Goal: Task Accomplishment & Management: Manage account settings

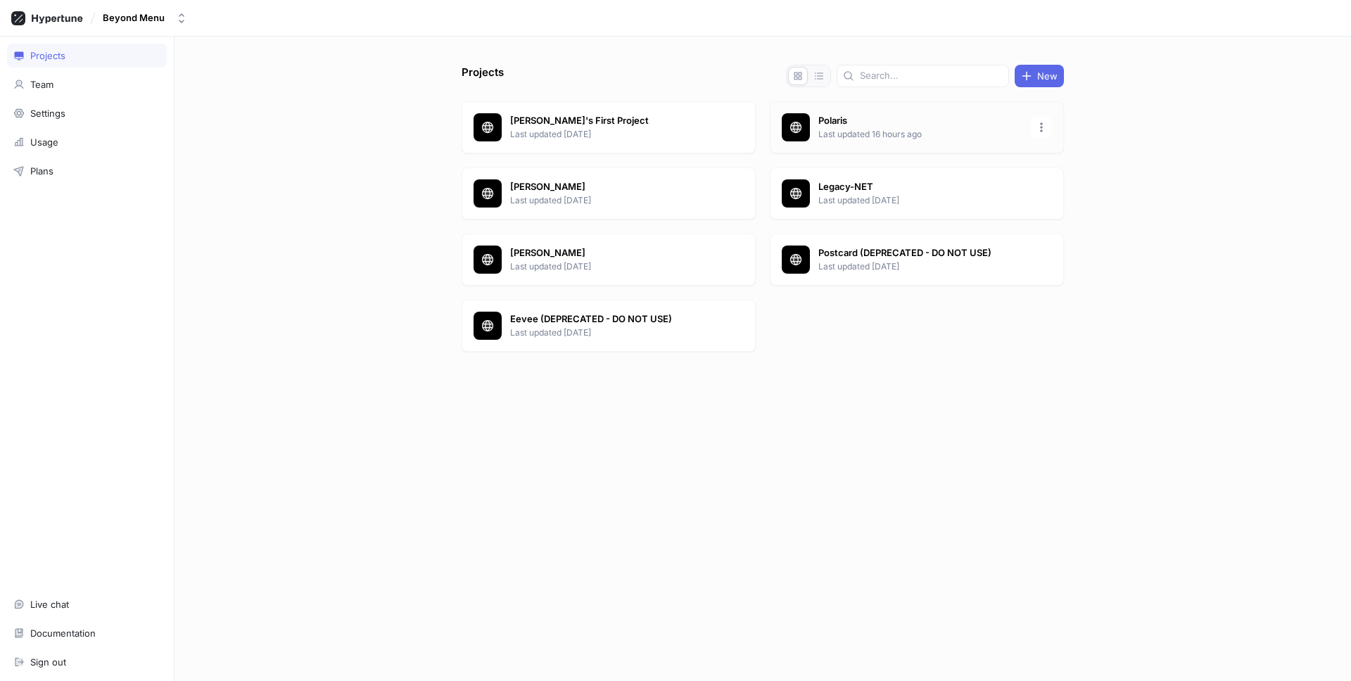
click at [844, 137] on p "Last updated 16 hours ago" at bounding box center [920, 134] width 204 height 13
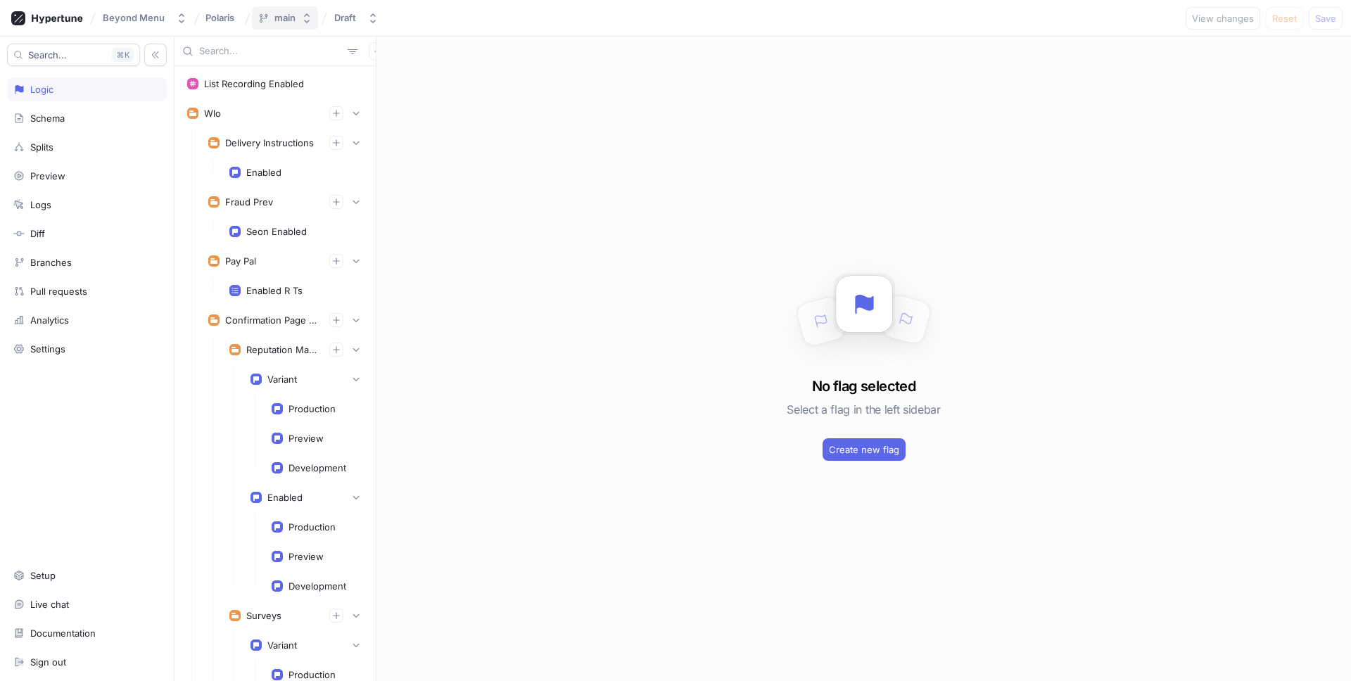
click at [274, 18] on div "main" at bounding box center [284, 18] width 21 height 12
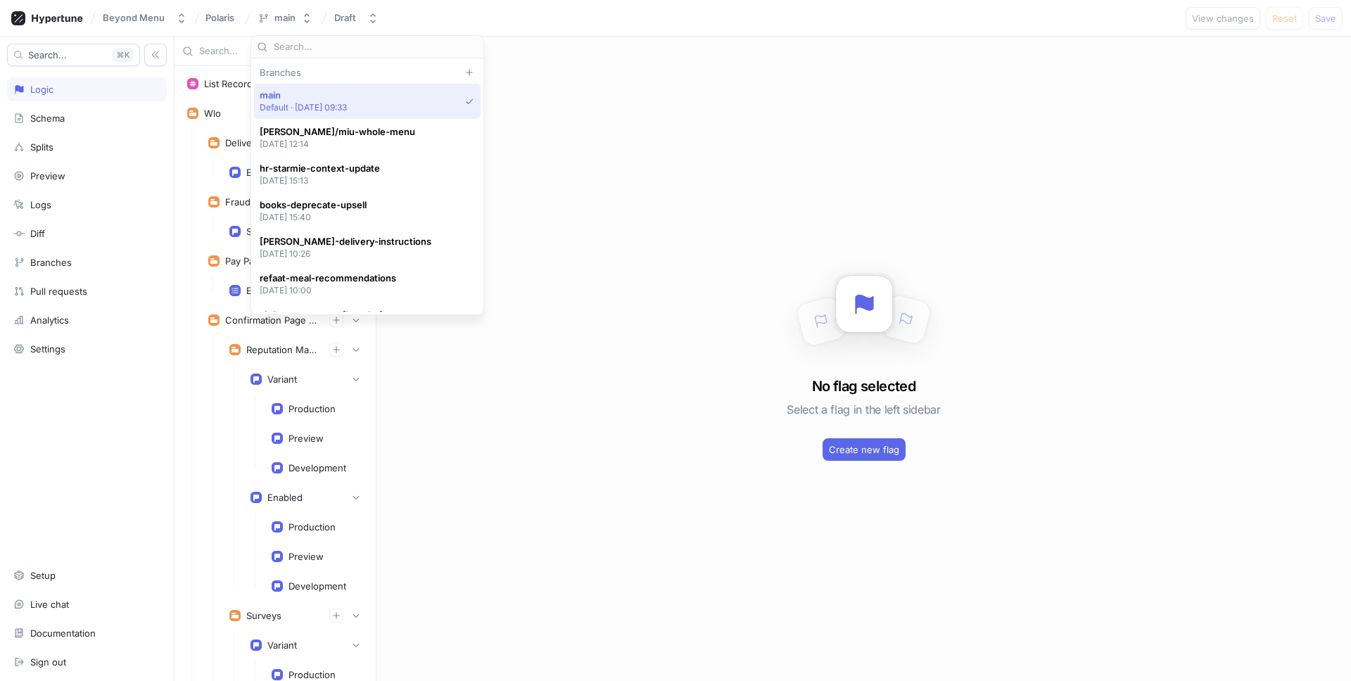
click at [307, 52] on input "text" at bounding box center [376, 47] width 204 height 14
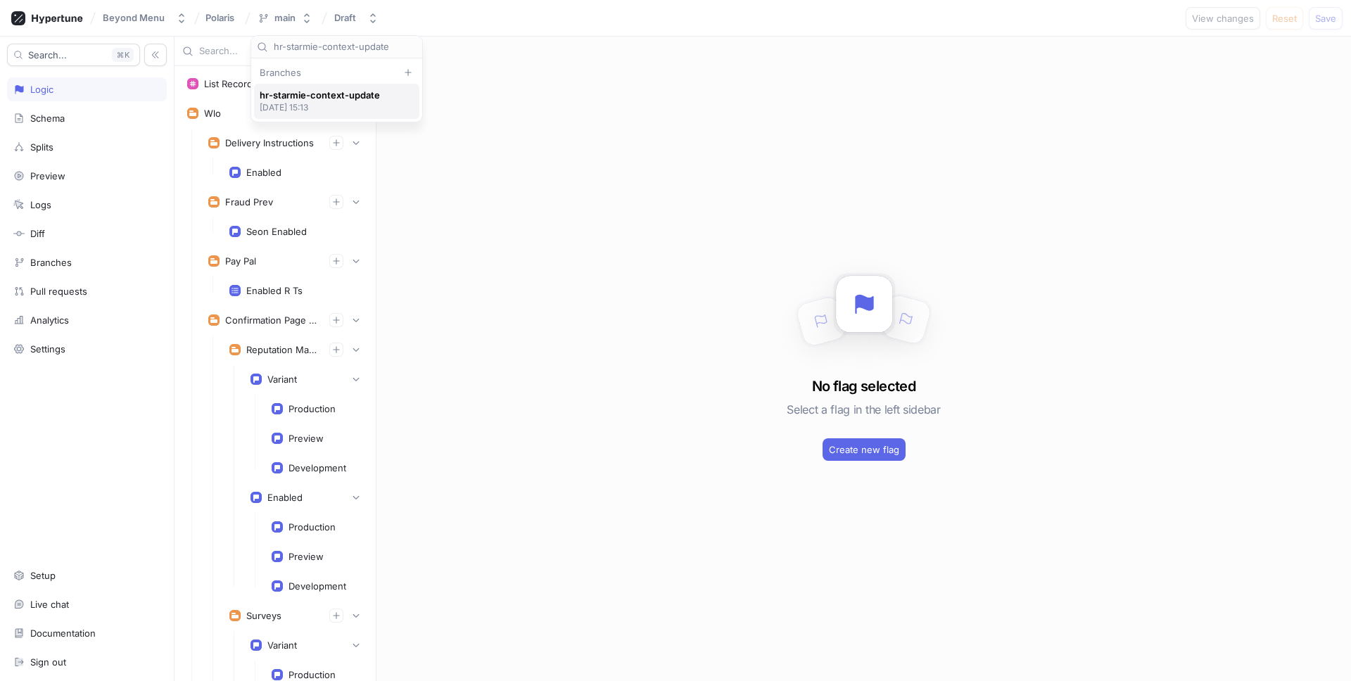
type input "hr-starmie-context-update"
click at [307, 95] on span "hr-starmie-context-update" at bounding box center [320, 95] width 120 height 12
click at [1121, 19] on span "Create pull request" at bounding box center [1119, 18] width 84 height 8
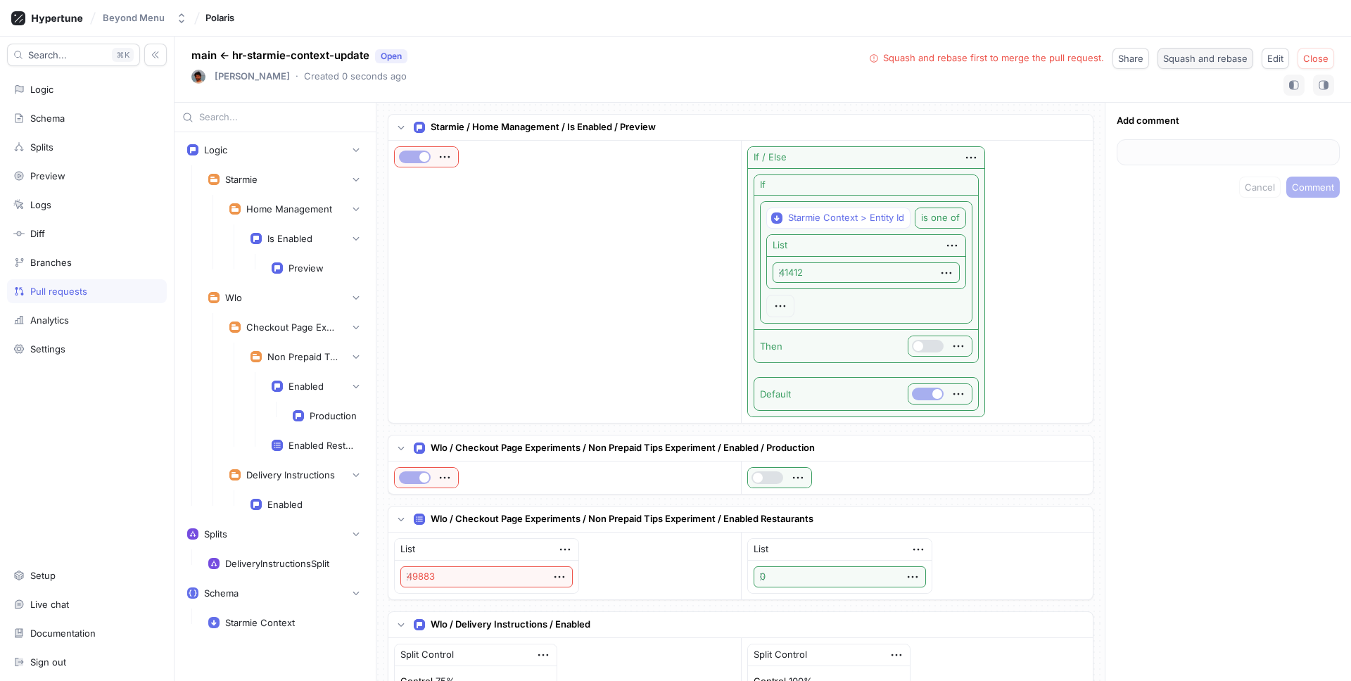
click at [1190, 61] on span "Squash and rebase" at bounding box center [1205, 58] width 84 height 8
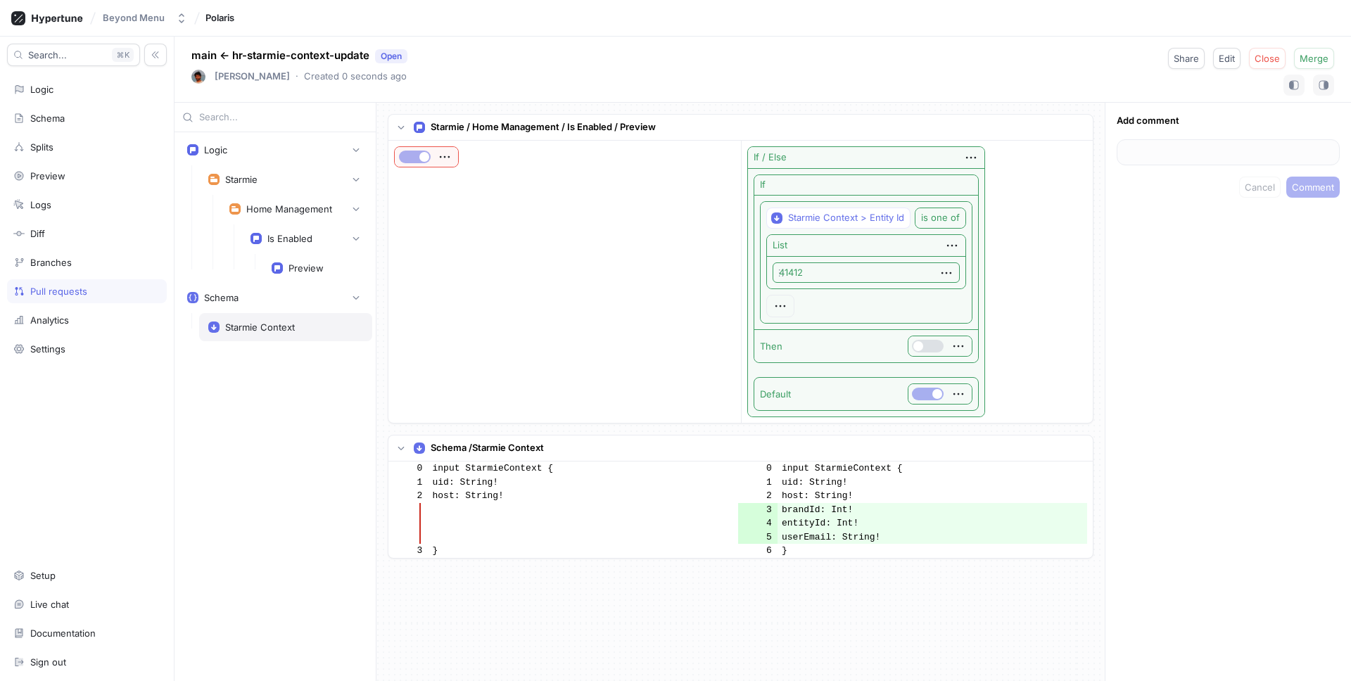
click at [274, 324] on div "Starmie Context" at bounding box center [260, 327] width 70 height 11
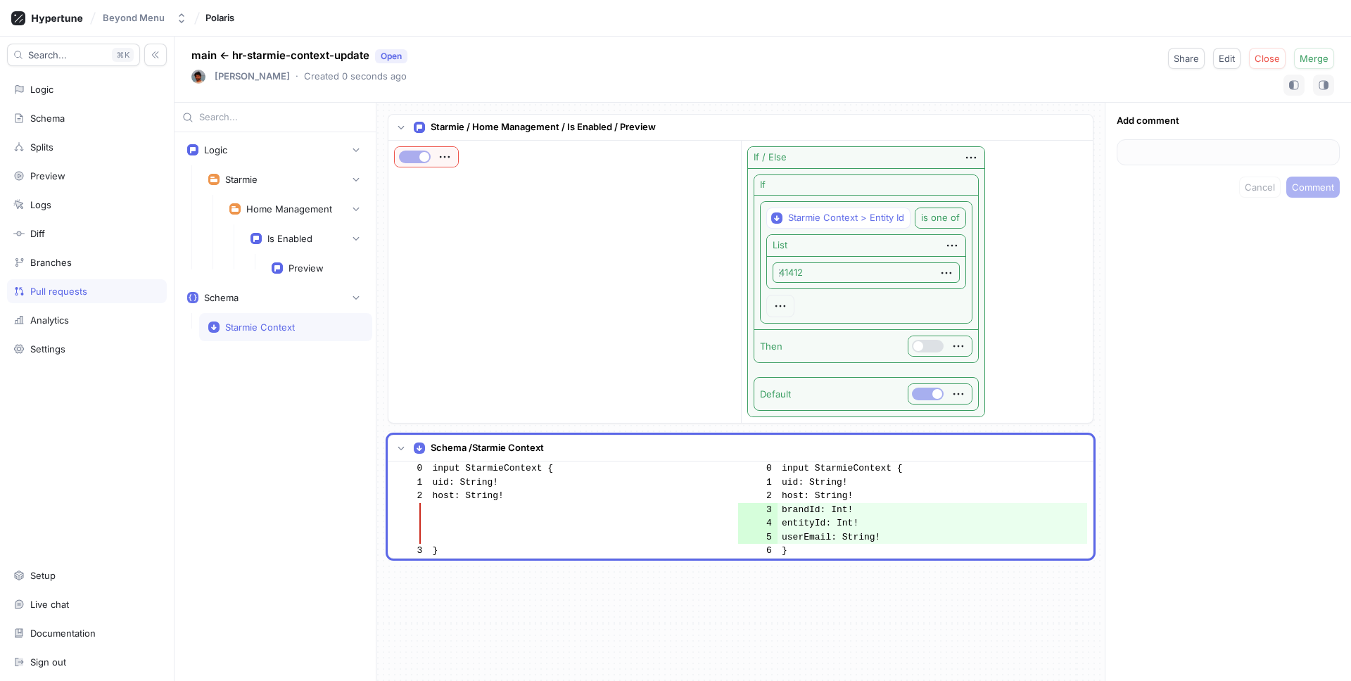
scroll to position [321, 0]
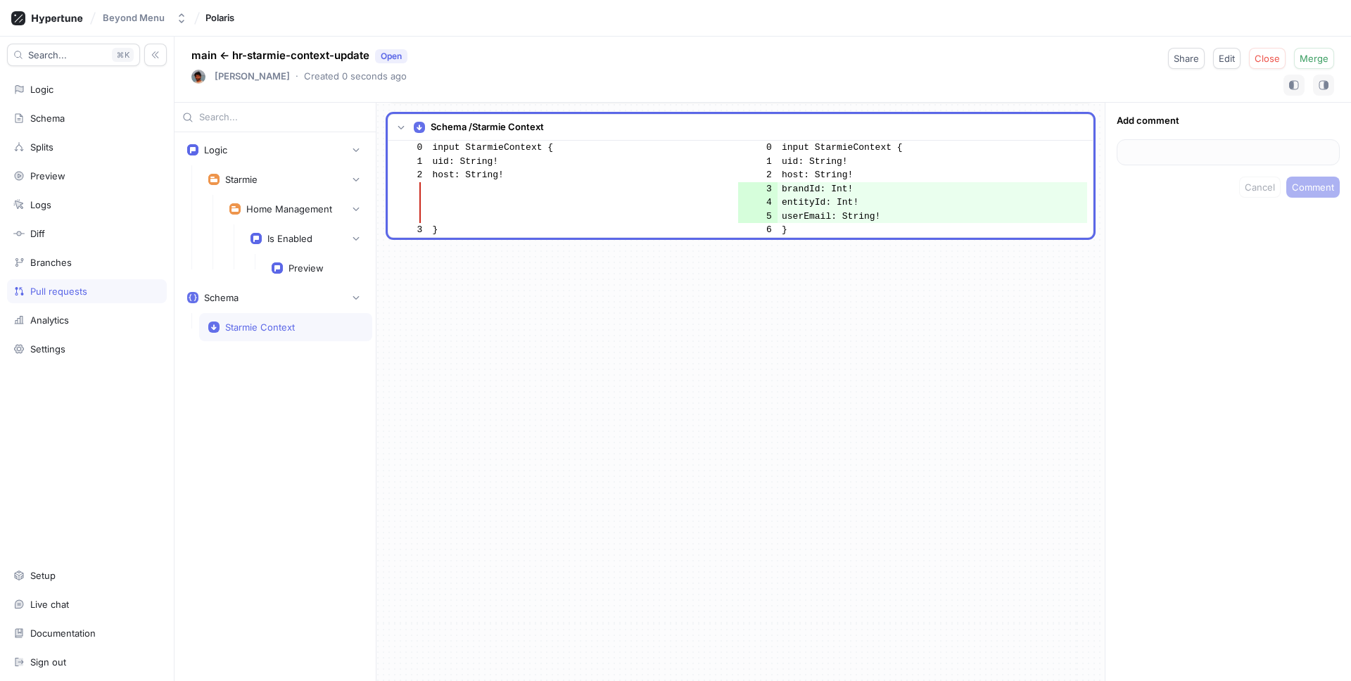
click at [502, 177] on td "host: String!" at bounding box center [583, 175] width 310 height 14
click at [537, 182] on td at bounding box center [583, 189] width 310 height 14
click at [314, 265] on div "Preview" at bounding box center [305, 267] width 35 height 11
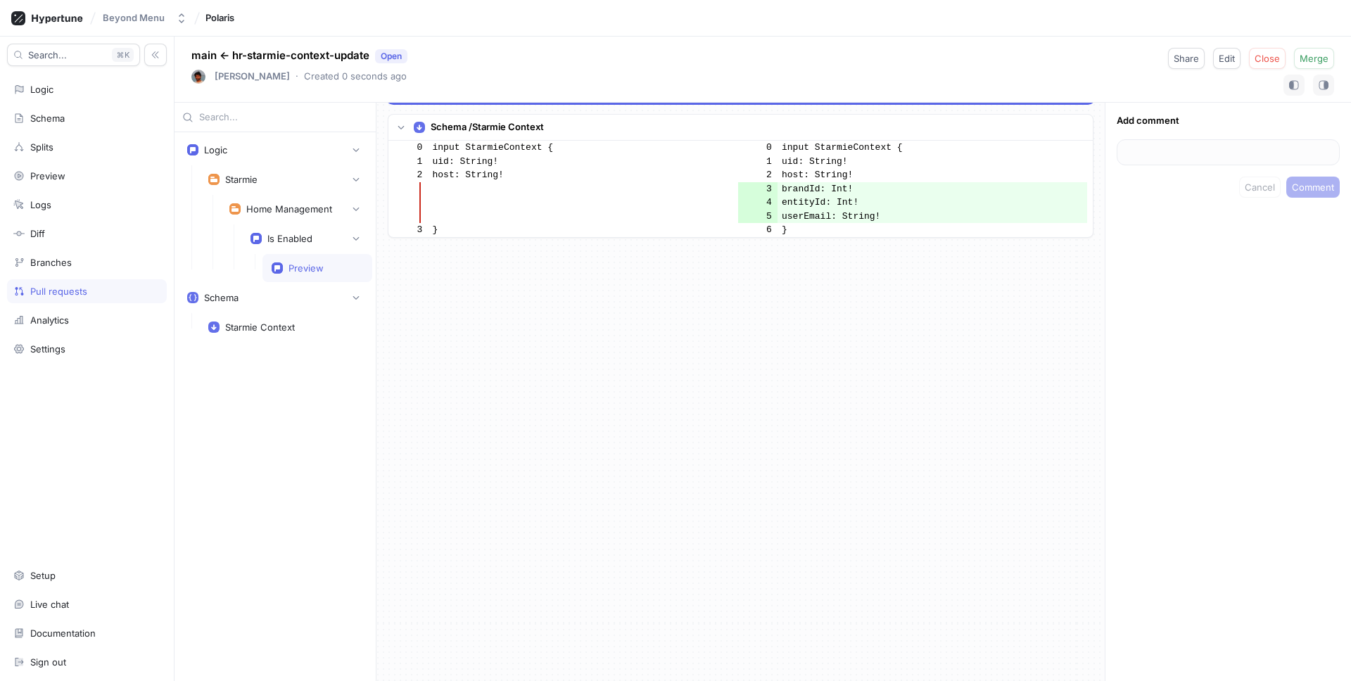
scroll to position [0, 0]
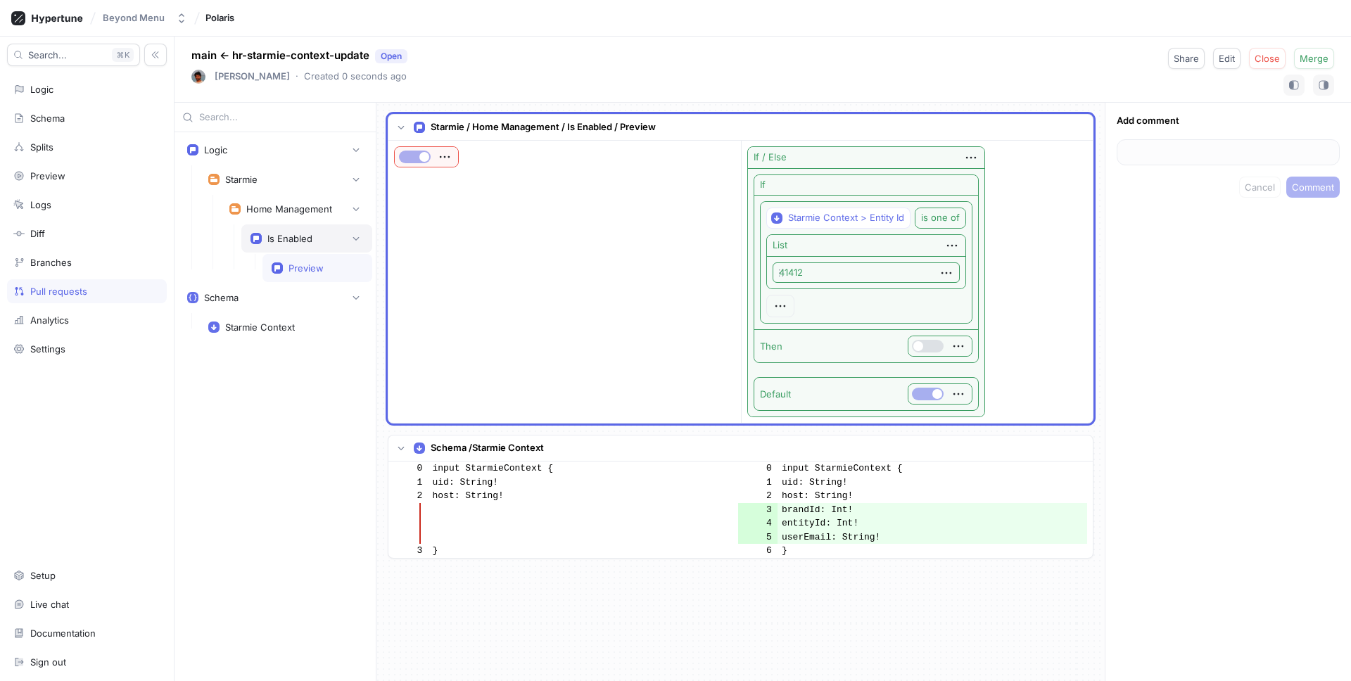
click at [316, 246] on div "Is Enabled" at bounding box center [306, 238] width 131 height 28
click at [281, 322] on div "Starmie Context" at bounding box center [260, 327] width 70 height 11
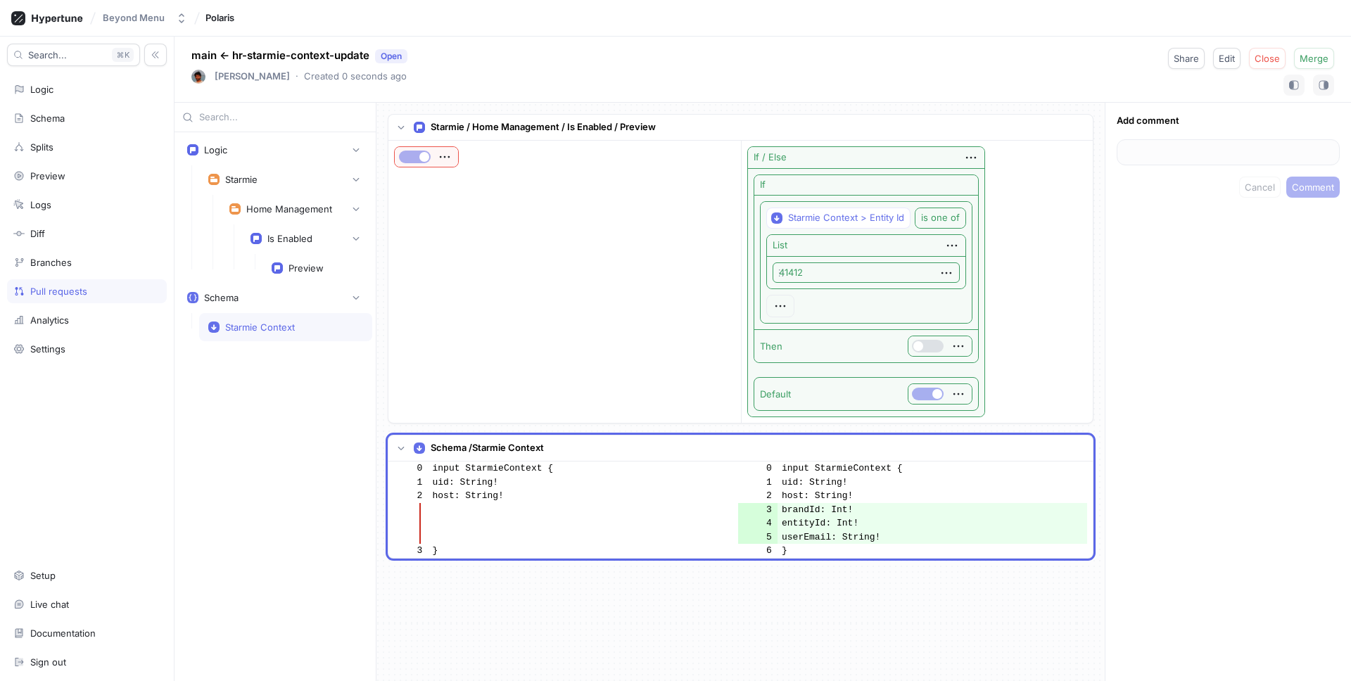
scroll to position [321, 0]
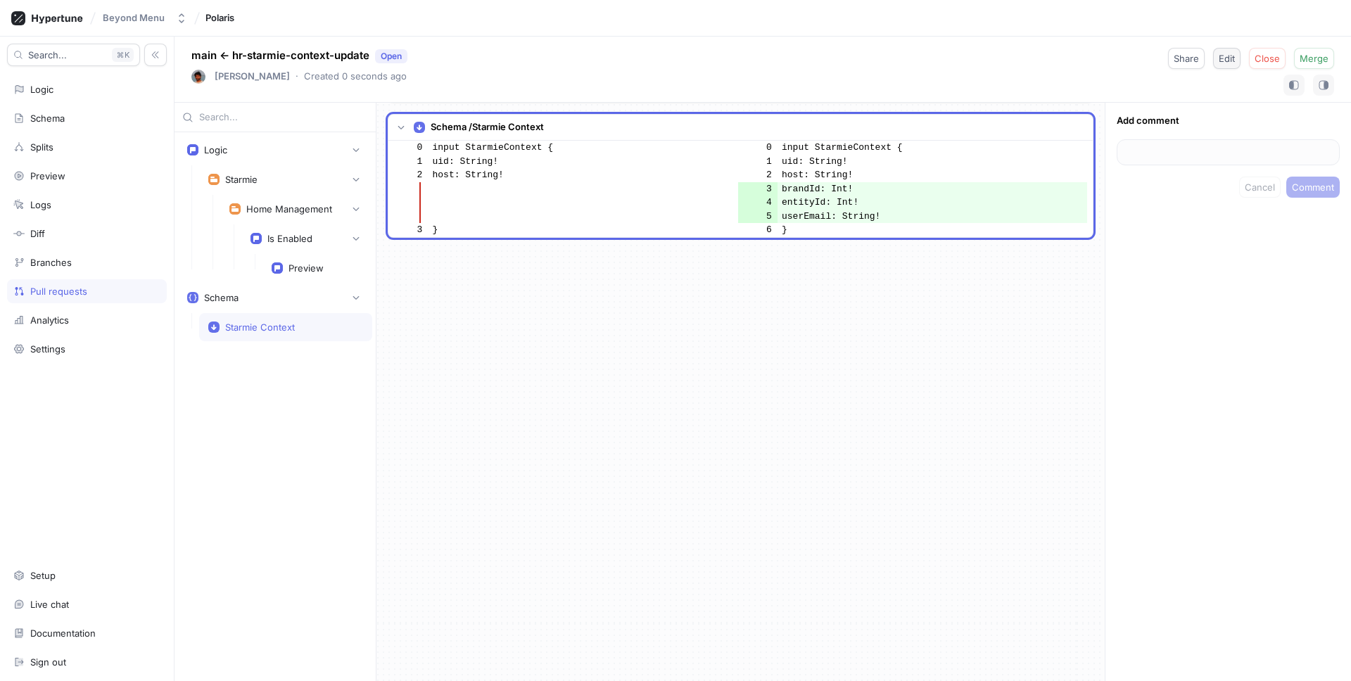
click at [1228, 62] on span "Edit" at bounding box center [1227, 58] width 16 height 8
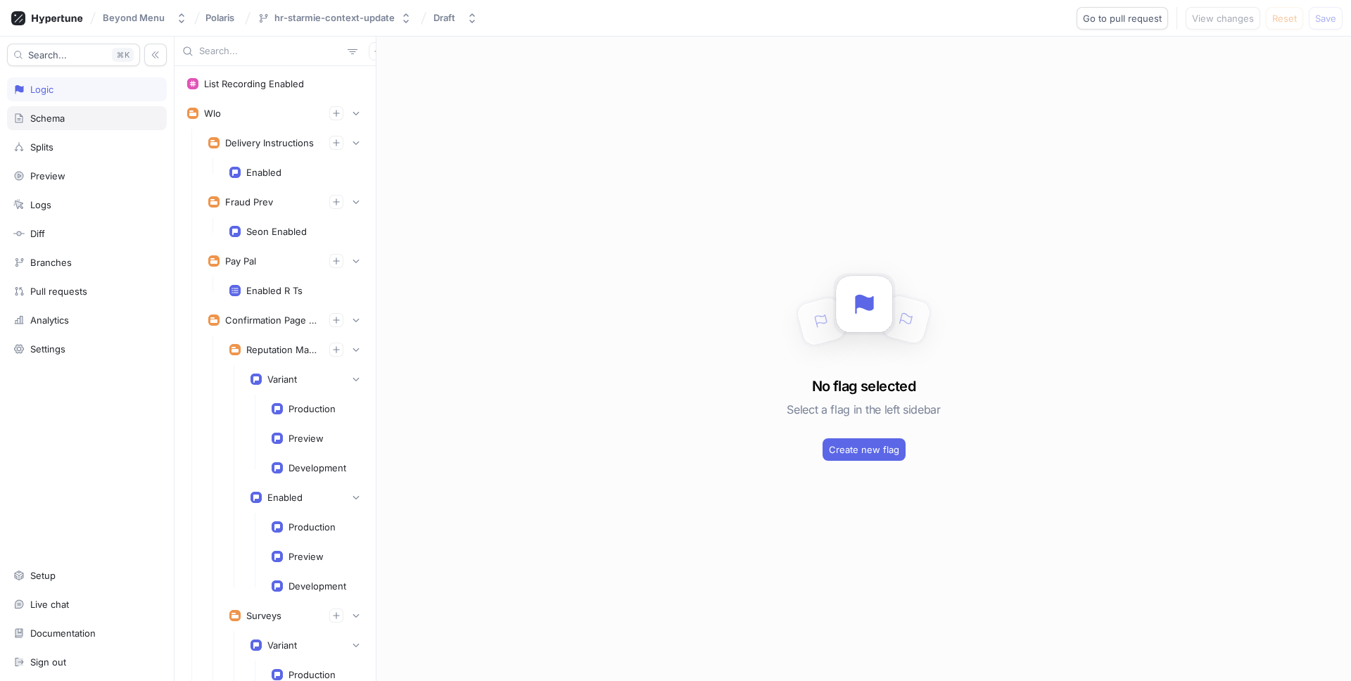
click at [102, 120] on div "Schema" at bounding box center [86, 118] width 147 height 11
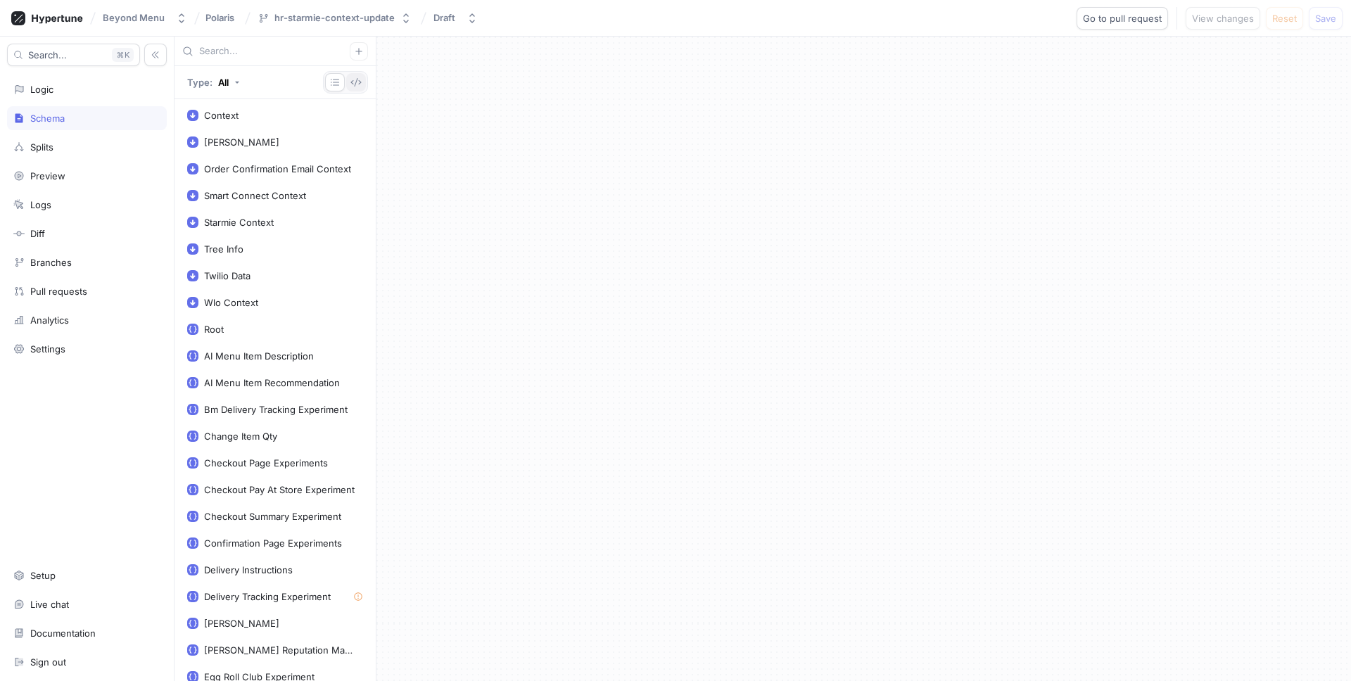
click at [353, 81] on icon "button" at bounding box center [355, 82] width 11 height 11
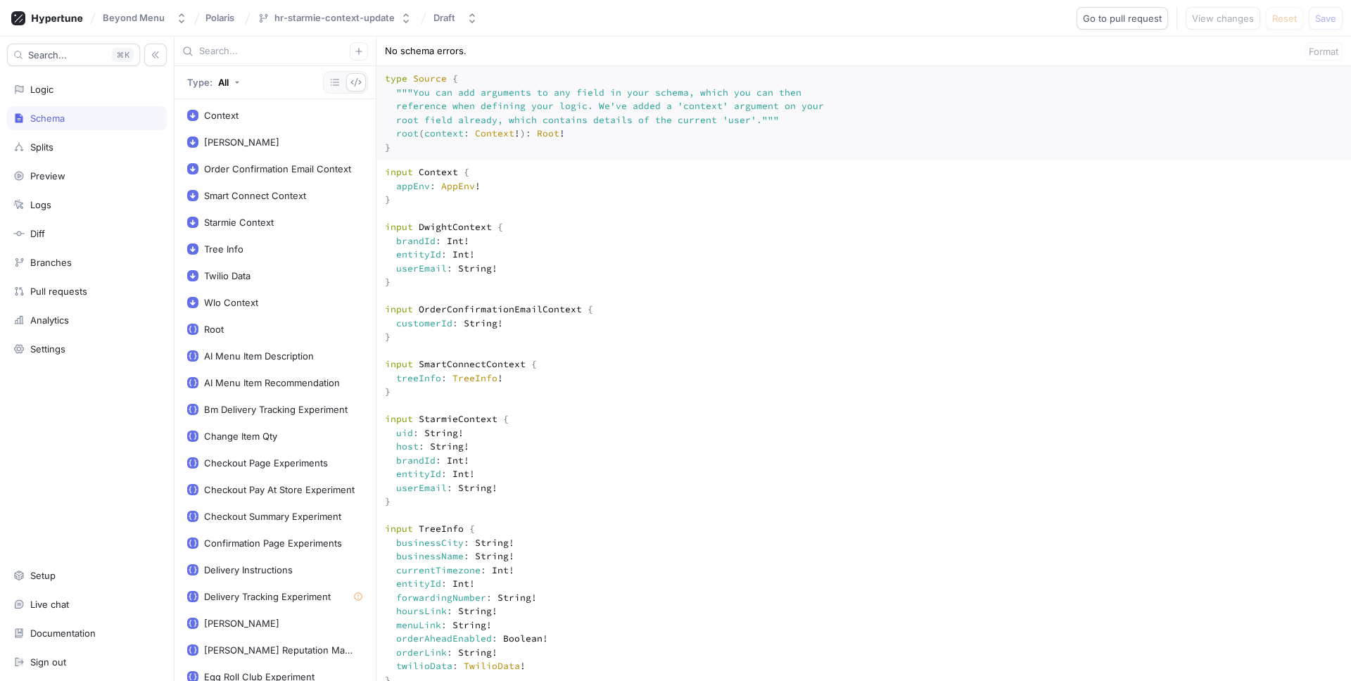
type textarea "input Context { appEnv: AppEnv! } input DwightContext { brandId: Int! entityId:…"
click at [1327, 20] on span "Save" at bounding box center [1325, 18] width 21 height 8
click at [1124, 19] on span "Go to pull request" at bounding box center [1122, 18] width 79 height 8
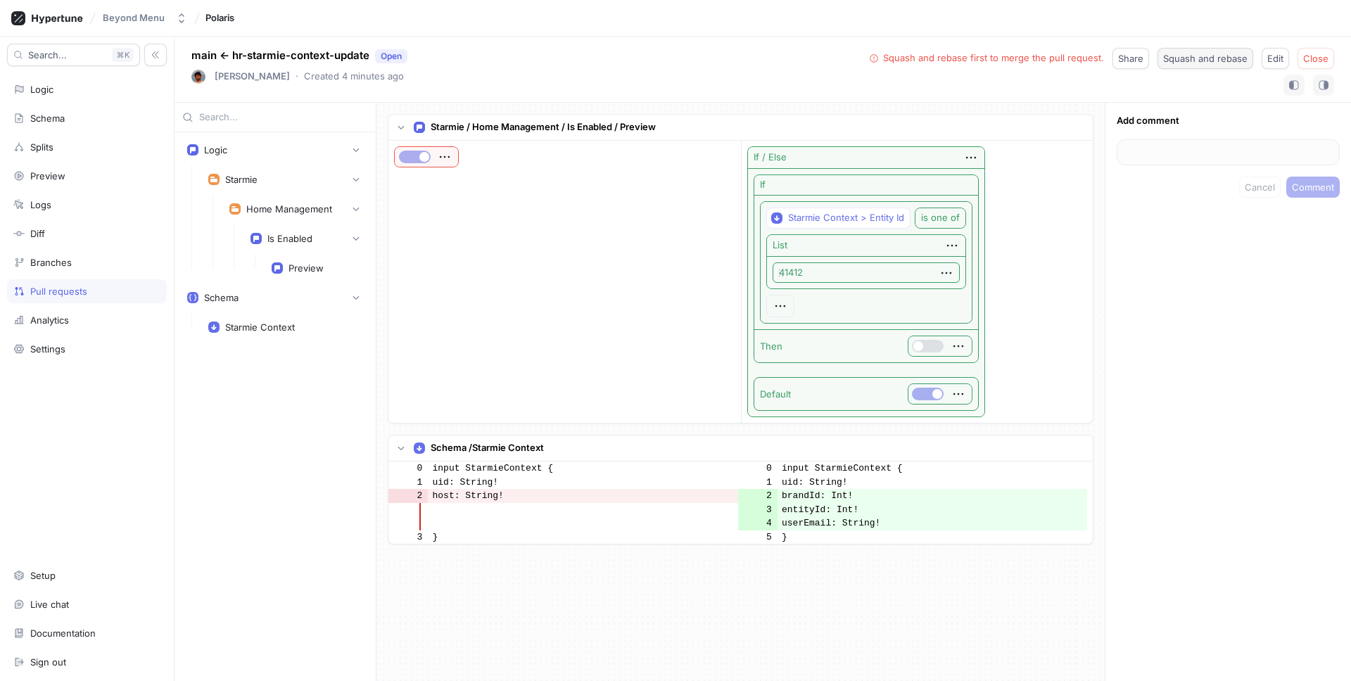
click at [1183, 61] on span "Squash and rebase" at bounding box center [1205, 58] width 84 height 8
click at [352, 239] on icon "button" at bounding box center [356, 238] width 8 height 8
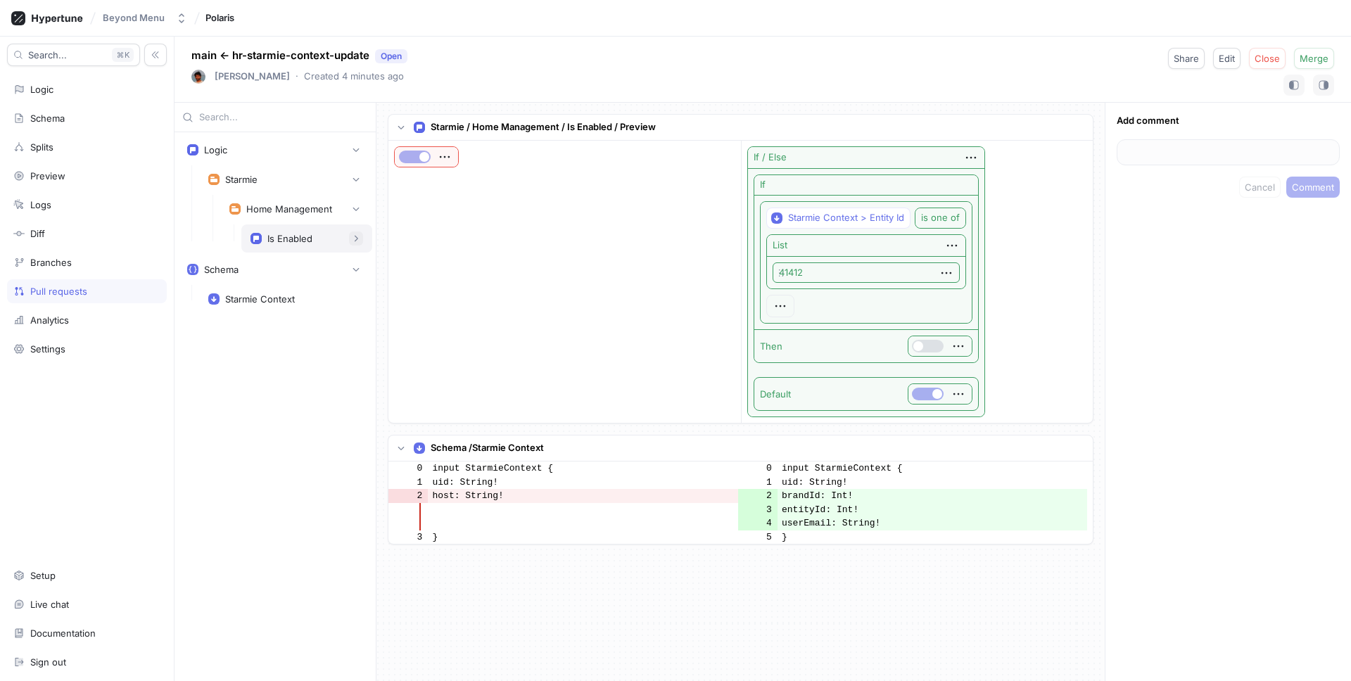
click at [352, 239] on icon "button" at bounding box center [356, 238] width 8 height 8
click at [329, 274] on div "Preview" at bounding box center [317, 268] width 110 height 28
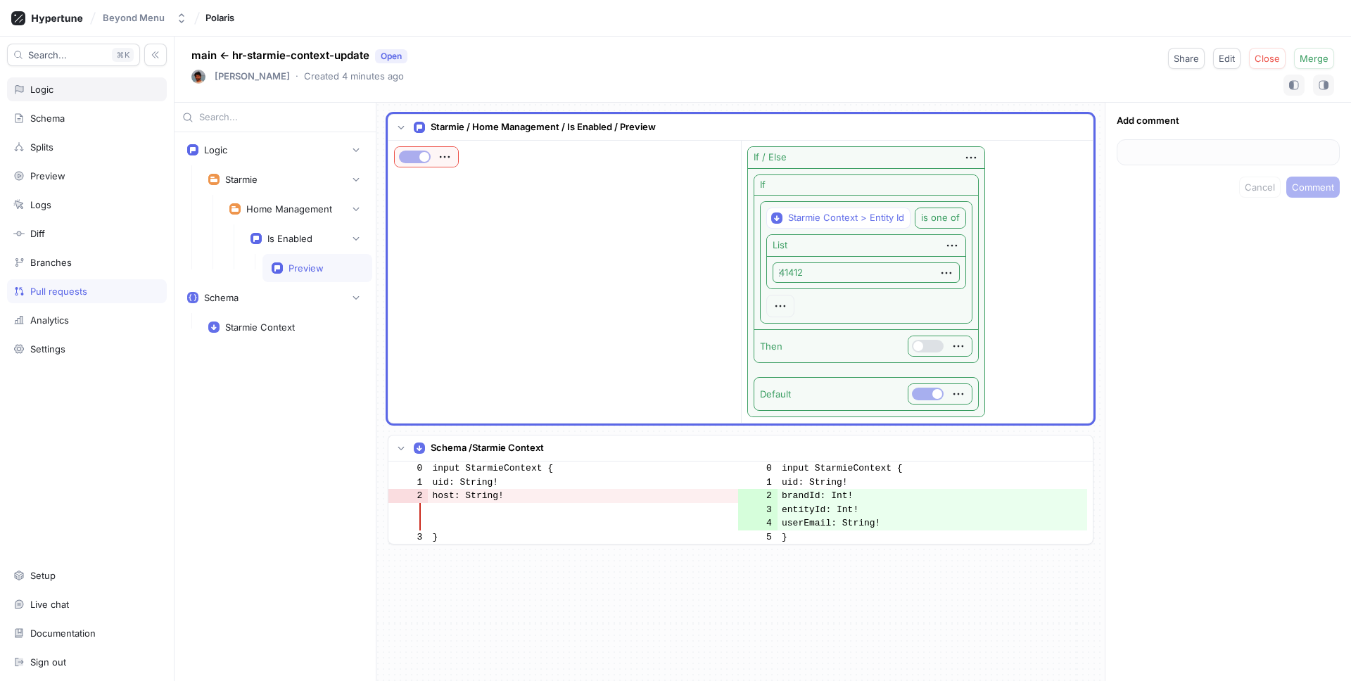
click at [67, 98] on div "Logic" at bounding box center [87, 89] width 160 height 24
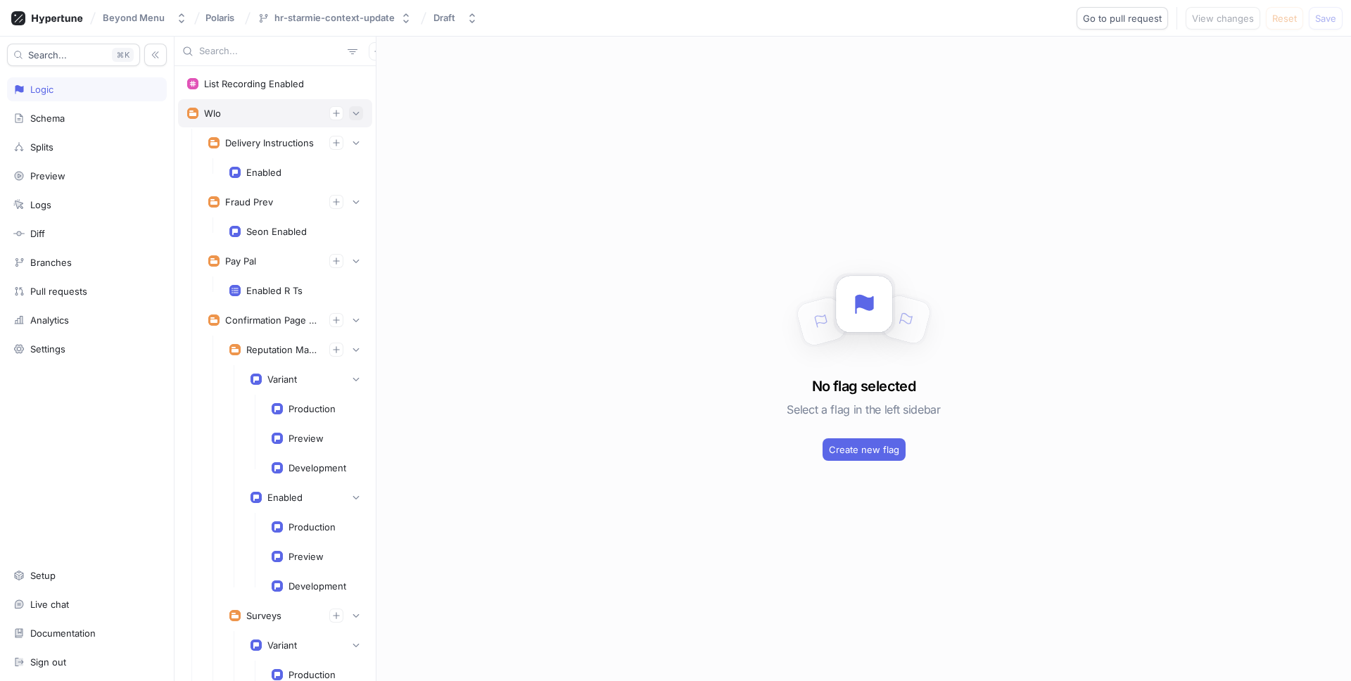
click at [350, 115] on button "button" at bounding box center [356, 113] width 14 height 14
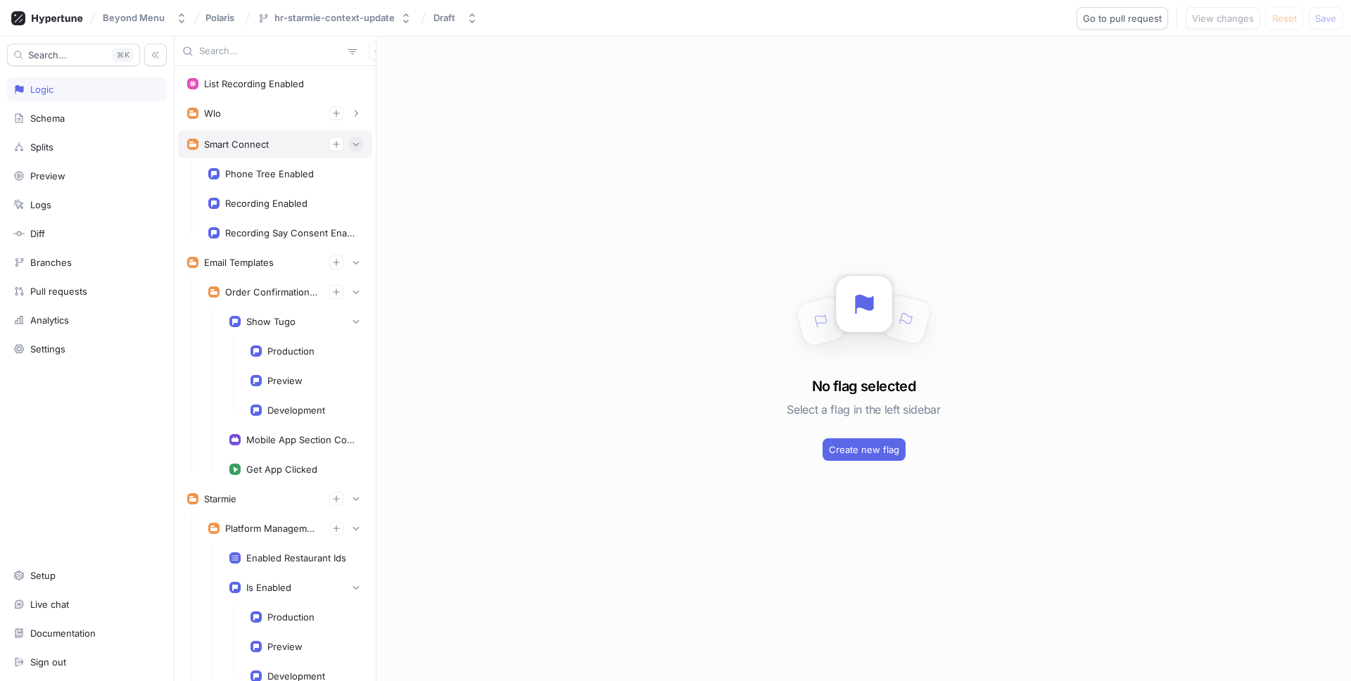
click at [357, 141] on icon "button" at bounding box center [356, 144] width 8 height 8
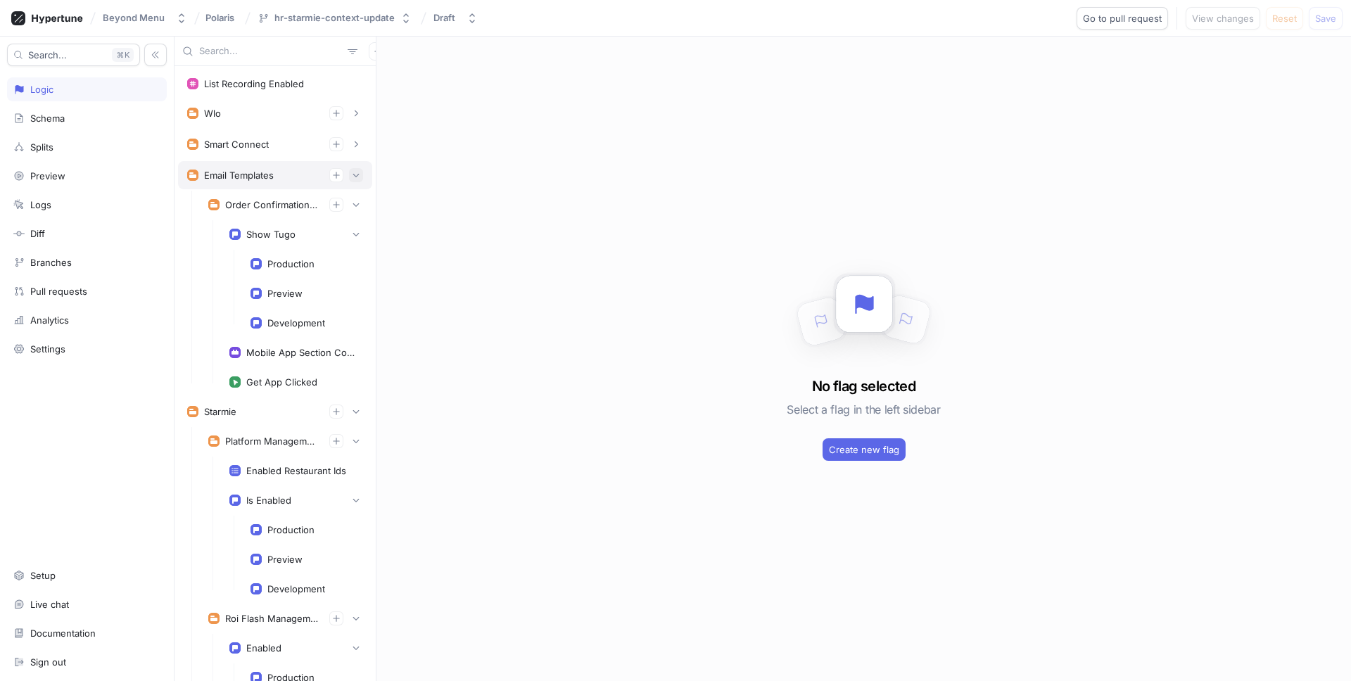
click at [360, 174] on icon "button" at bounding box center [356, 175] width 8 height 8
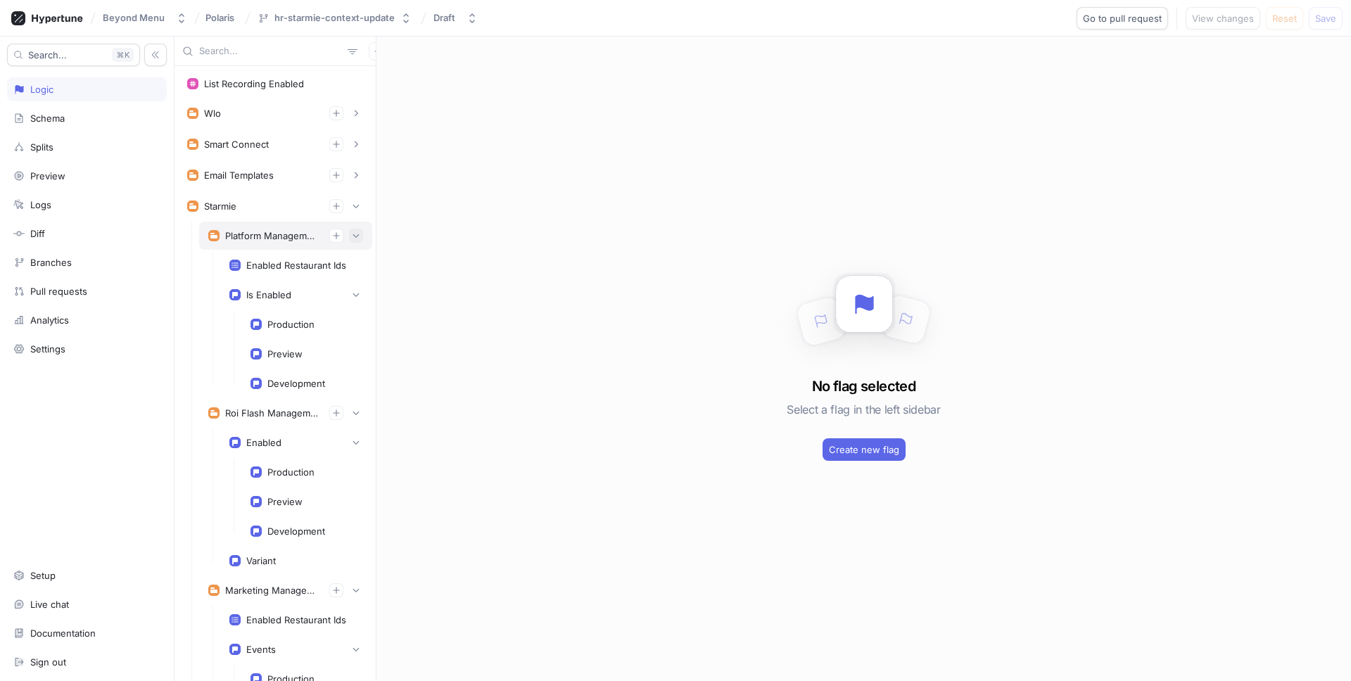
click at [352, 239] on icon "button" at bounding box center [356, 235] width 8 height 8
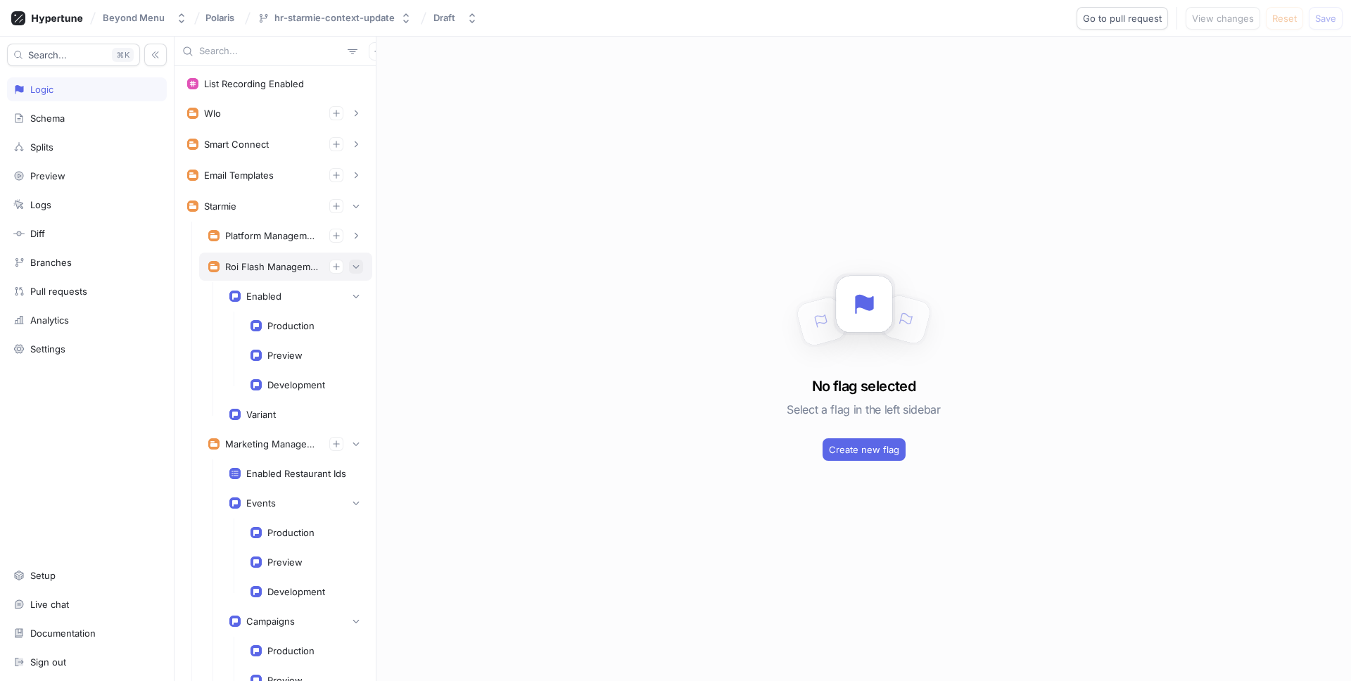
click at [355, 269] on icon "button" at bounding box center [356, 266] width 8 height 8
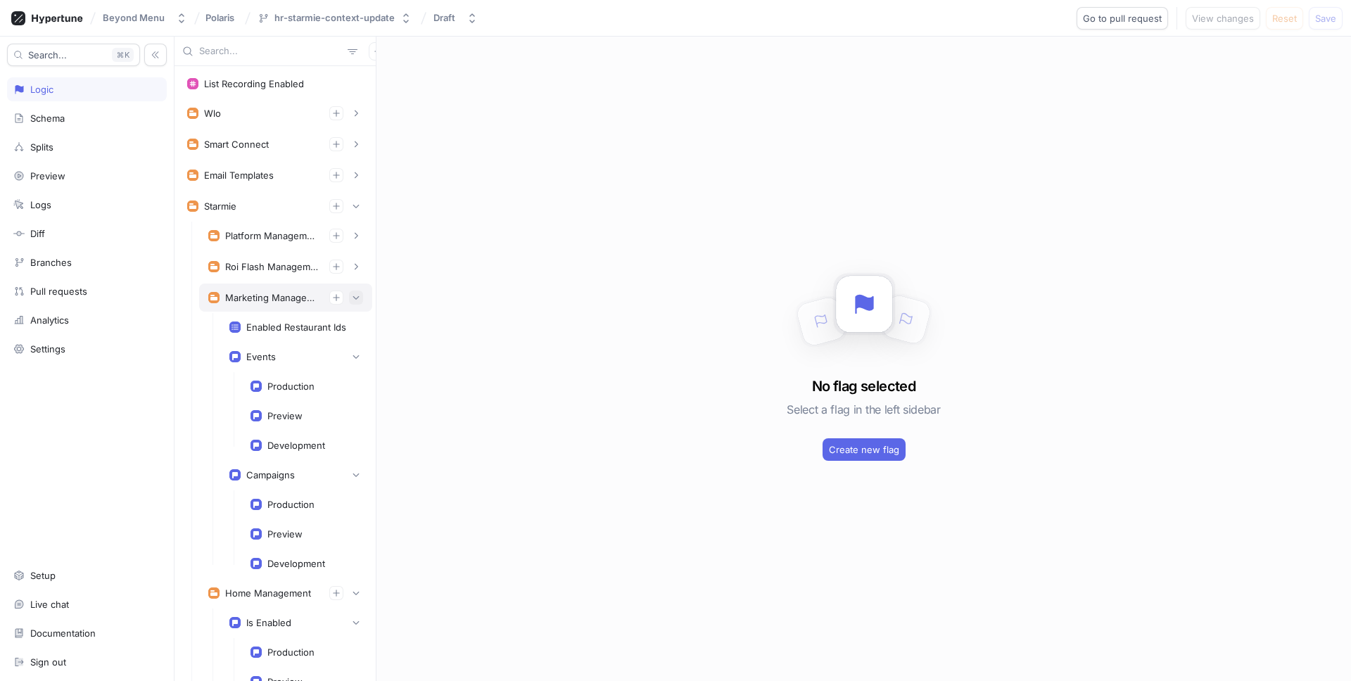
click at [354, 293] on button "button" at bounding box center [356, 298] width 14 height 14
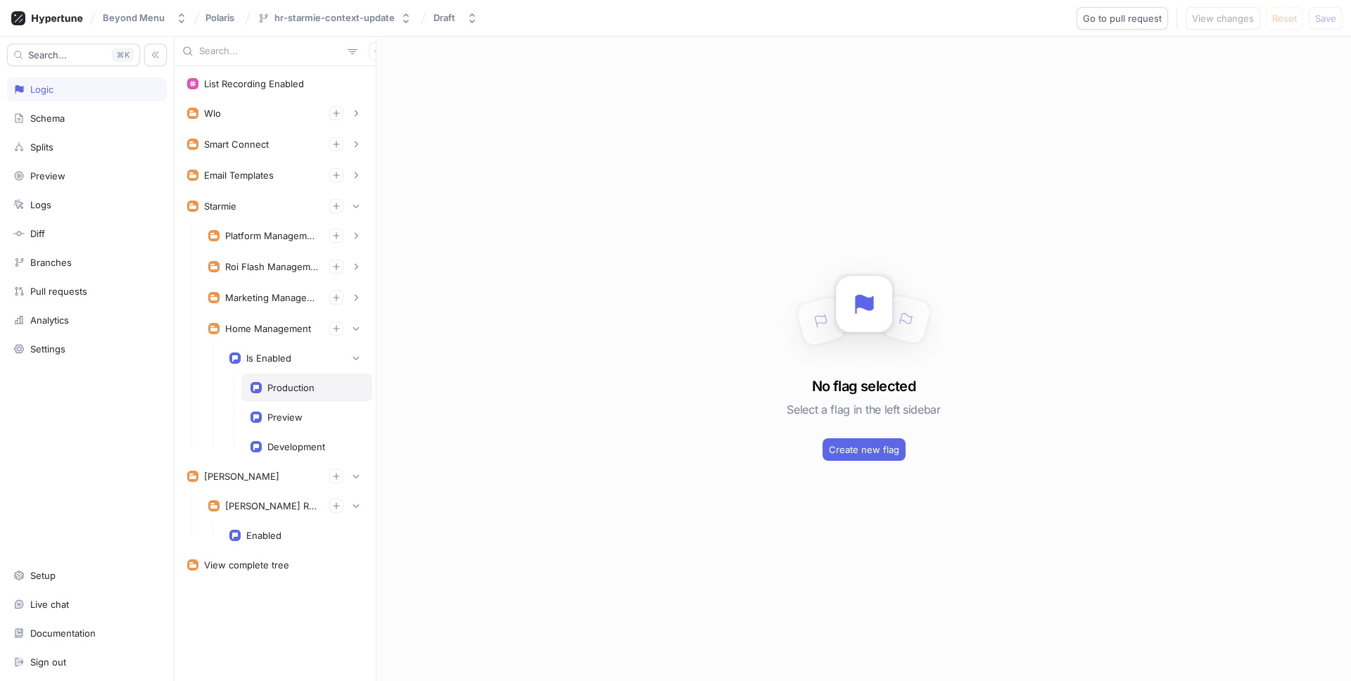
click at [300, 394] on div "Production" at bounding box center [306, 388] width 131 height 28
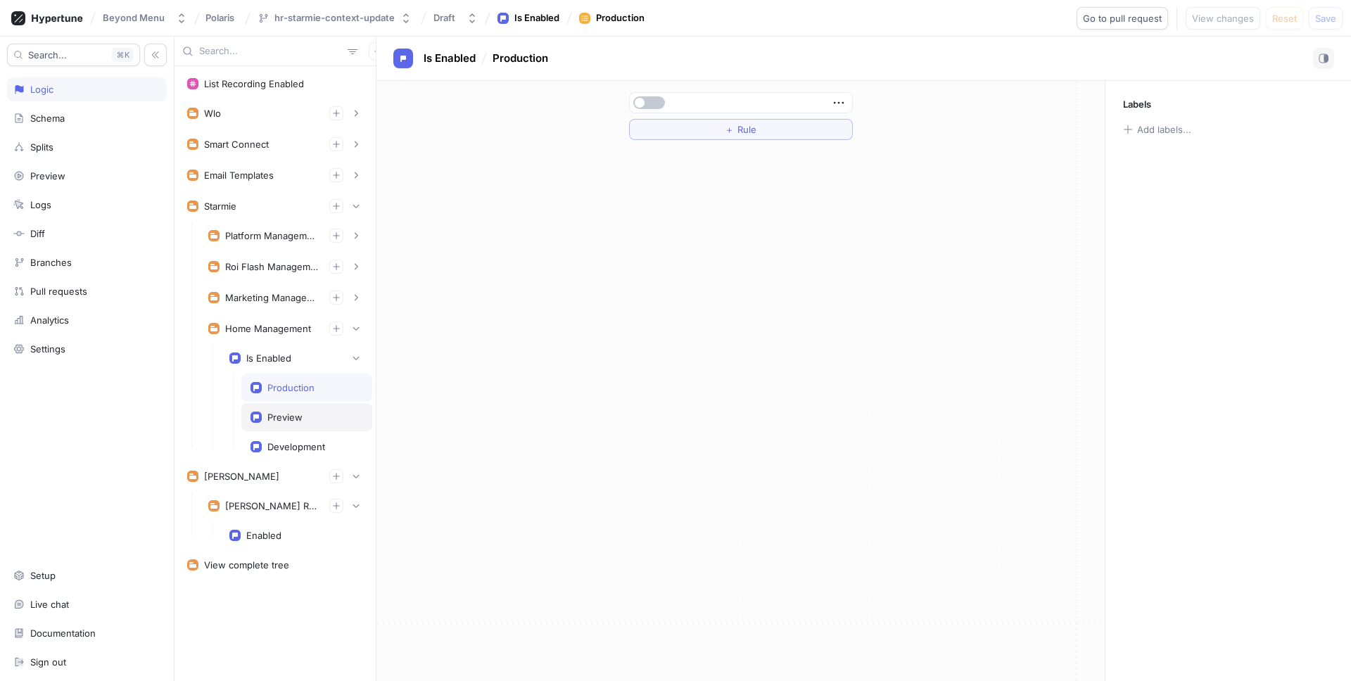
click at [298, 409] on div "Preview" at bounding box center [306, 417] width 131 height 28
click at [297, 440] on div "Development" at bounding box center [306, 447] width 131 height 28
click at [1148, 20] on span "Go to pull request" at bounding box center [1122, 18] width 79 height 8
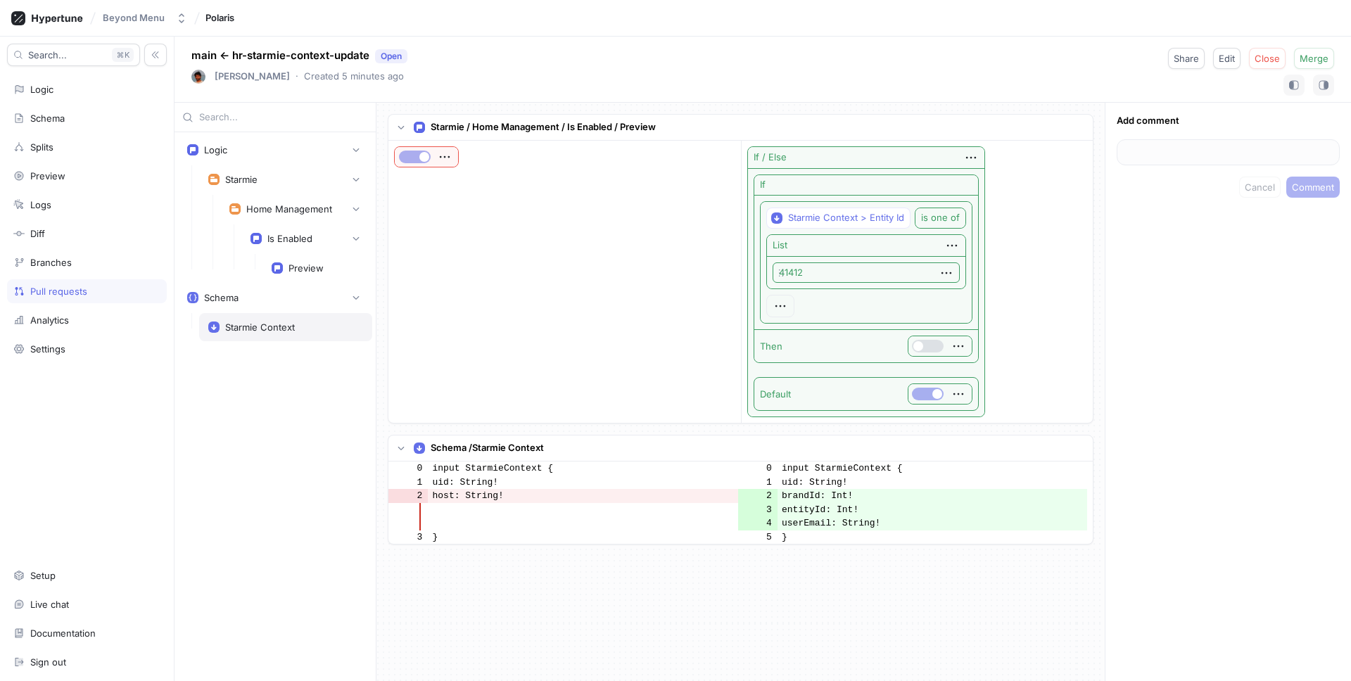
click at [265, 333] on div "Starmie Context" at bounding box center [285, 327] width 173 height 28
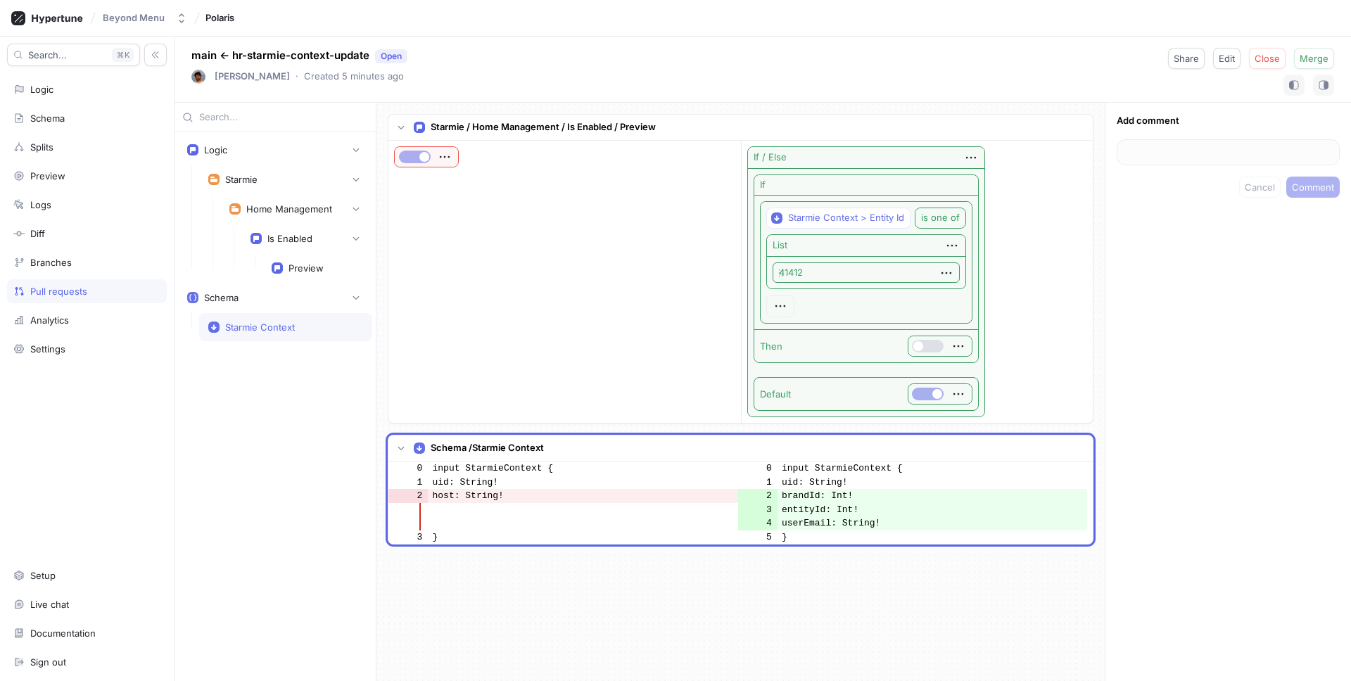
scroll to position [321, 0]
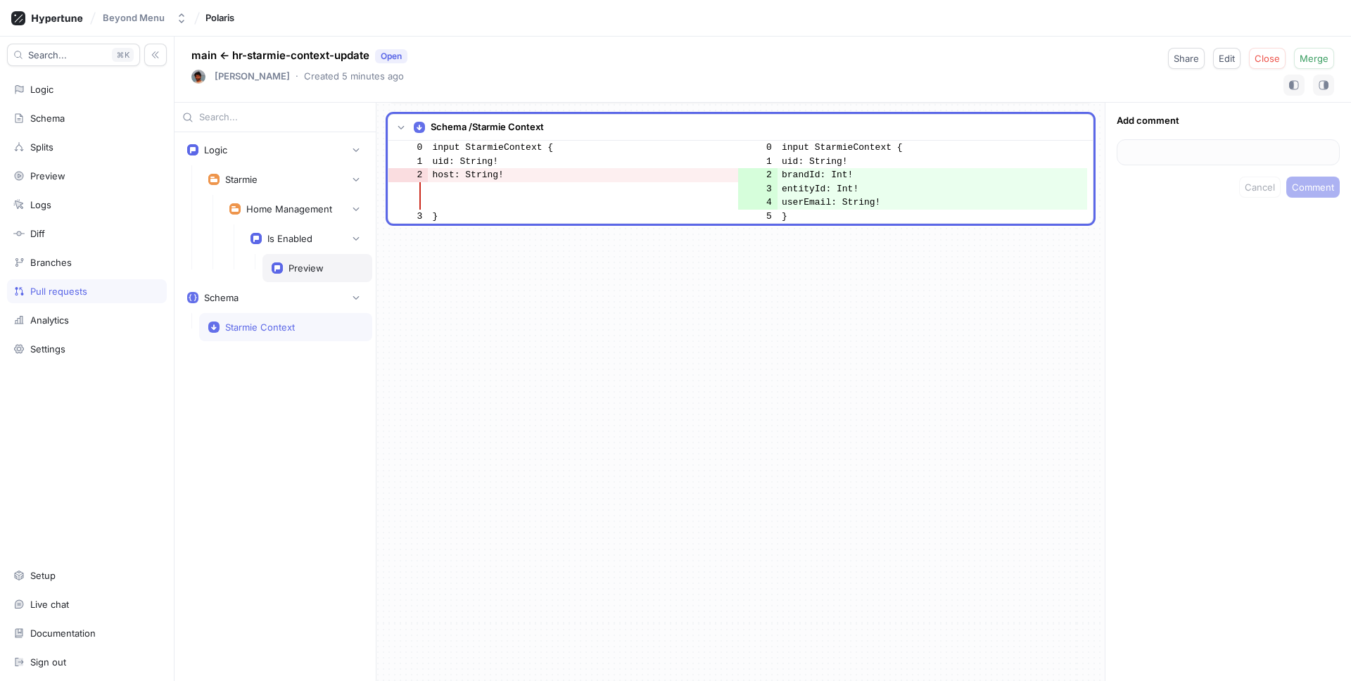
click at [286, 270] on div "Preview" at bounding box center [317, 267] width 91 height 11
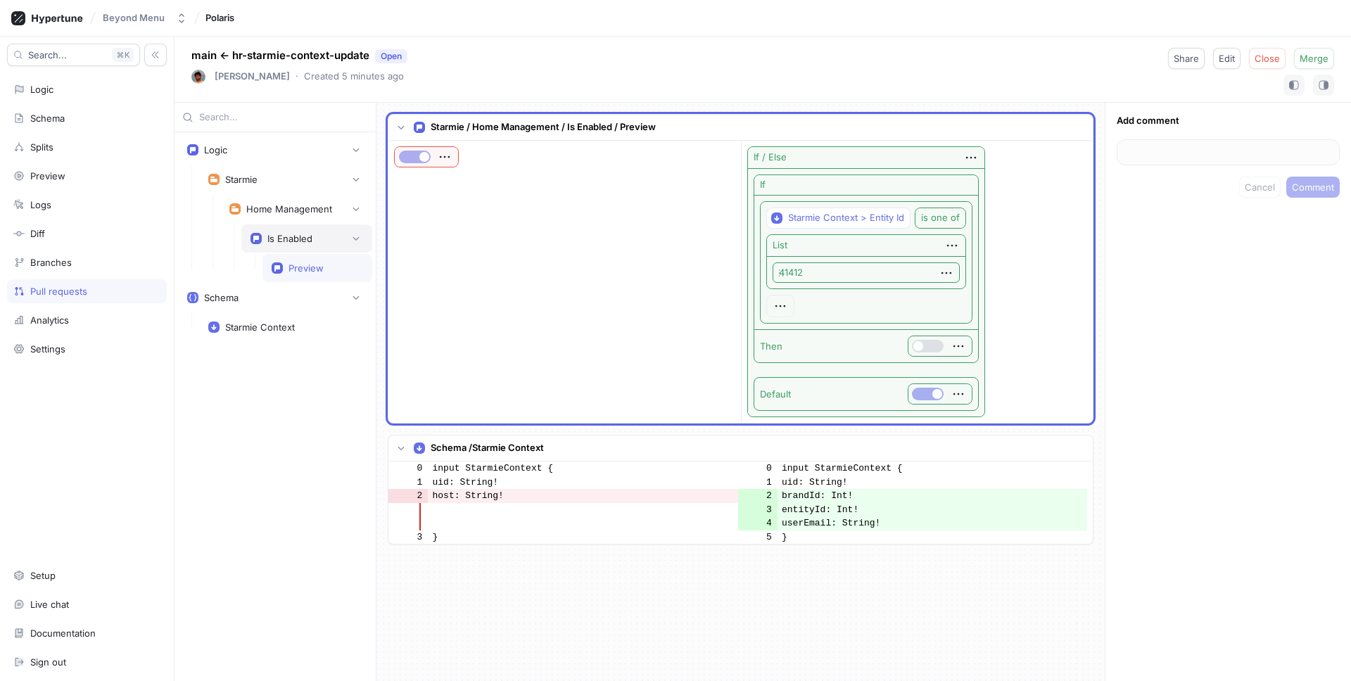
click at [287, 239] on div "Is Enabled" at bounding box center [289, 238] width 45 height 11
click at [297, 208] on div "Home Management" at bounding box center [289, 208] width 86 height 11
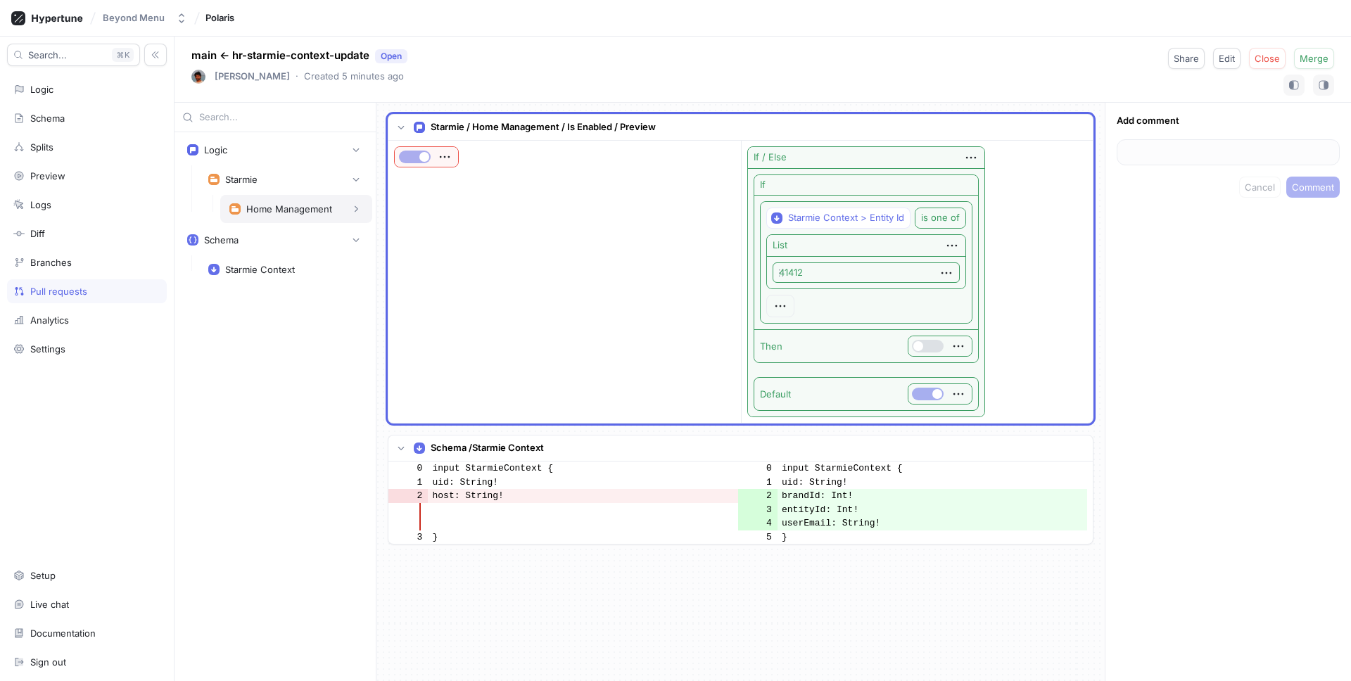
click at [297, 208] on div "Home Management" at bounding box center [289, 208] width 86 height 11
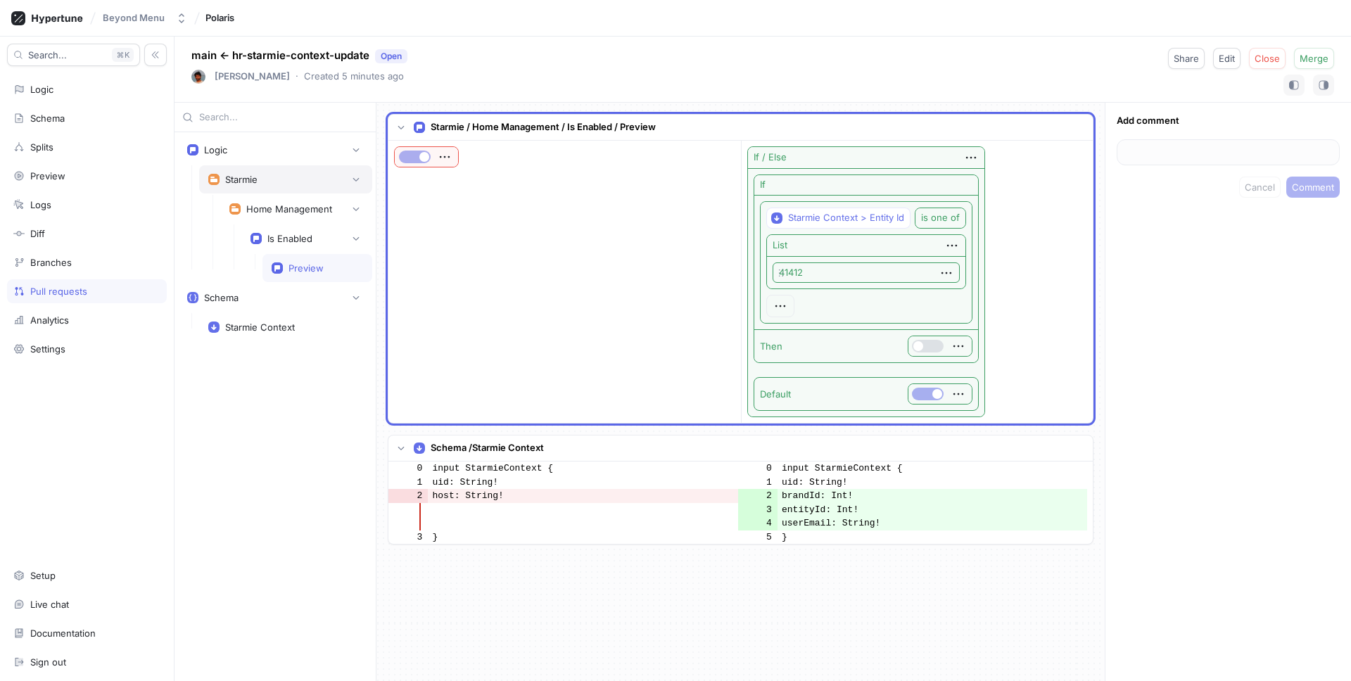
click at [283, 172] on div "Starmie" at bounding box center [285, 179] width 155 height 14
click at [1272, 58] on span "Close" at bounding box center [1266, 58] width 25 height 8
